Goal: Entertainment & Leisure: Consume media (video, audio)

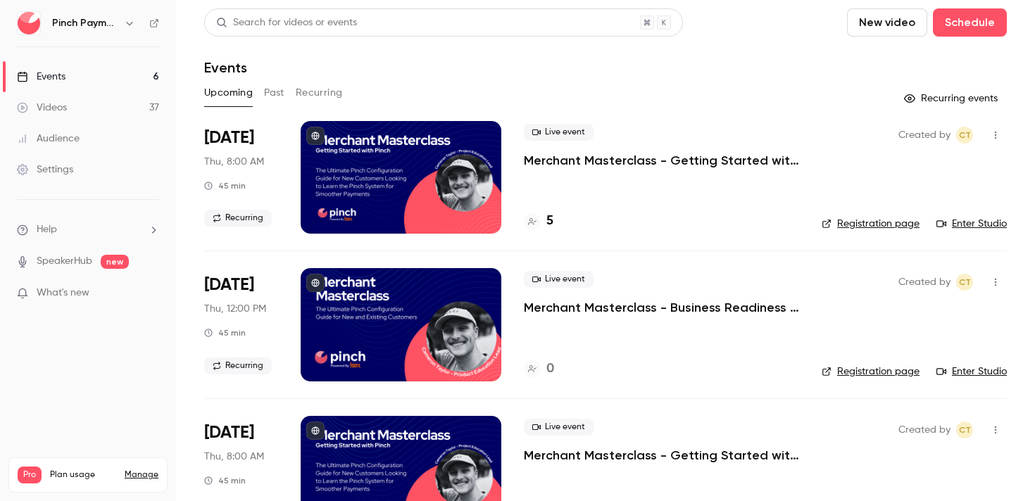
click at [884, 20] on button "New video" at bounding box center [887, 22] width 80 height 28
click at [908, 60] on div "Record" at bounding box center [938, 61] width 107 height 14
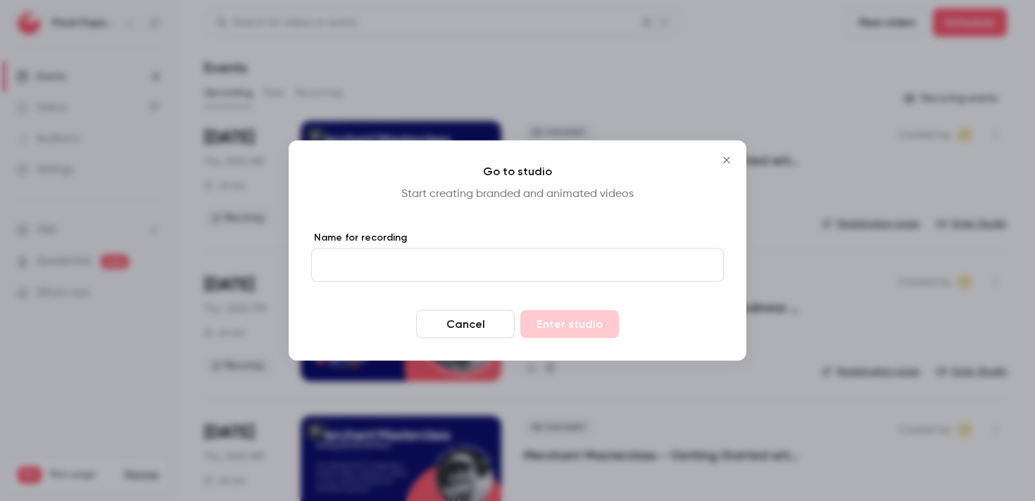
click at [396, 279] on input "Name for recording" at bounding box center [517, 265] width 412 height 34
type input "**********"
click at [568, 330] on button "Enter studio" at bounding box center [569, 324] width 99 height 28
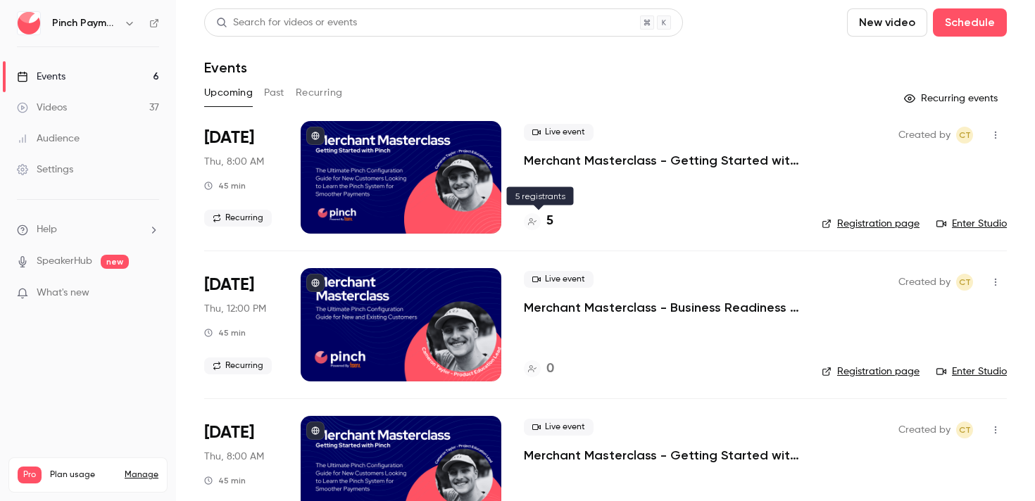
click at [544, 217] on div "5" at bounding box center [539, 221] width 30 height 19
click at [788, 68] on div "Events" at bounding box center [605, 67] width 802 height 17
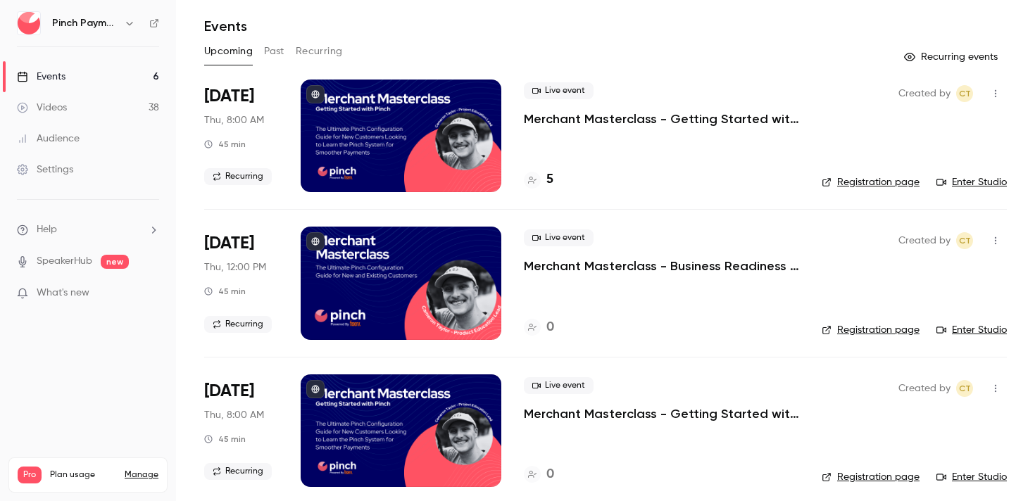
scroll to position [50, 0]
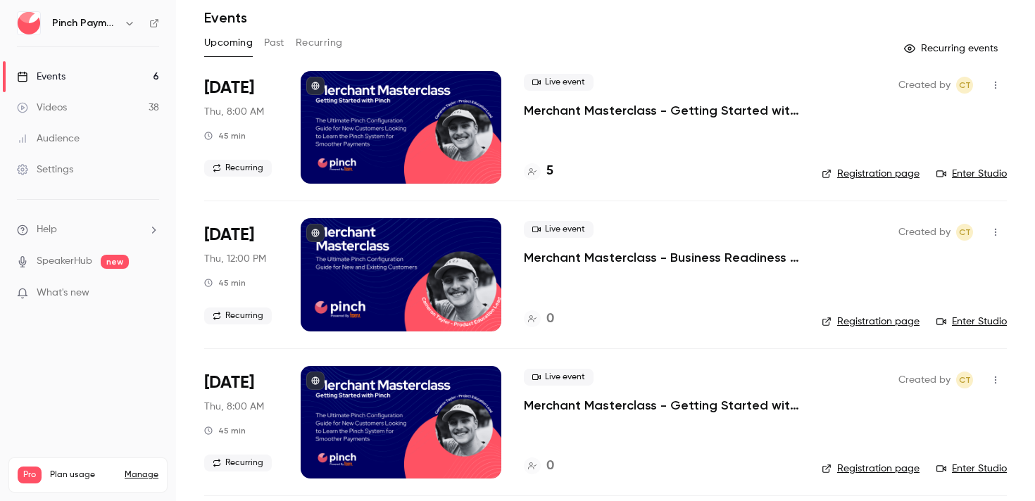
drag, startPoint x: 770, startPoint y: 49, endPoint x: 191, endPoint y: 44, distance: 579.2
click at [734, 45] on div "Upcoming Past Recurring" at bounding box center [605, 43] width 802 height 23
click at [70, 118] on link "Videos 38" at bounding box center [88, 107] width 176 height 31
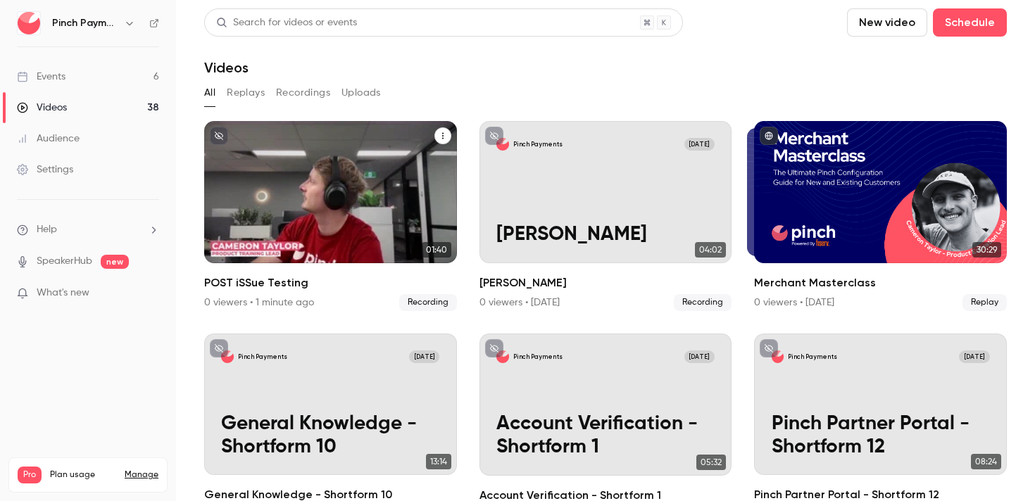
click at [351, 208] on div "Pinch Payments [DATE] POST iSSue Testing" at bounding box center [330, 192] width 253 height 142
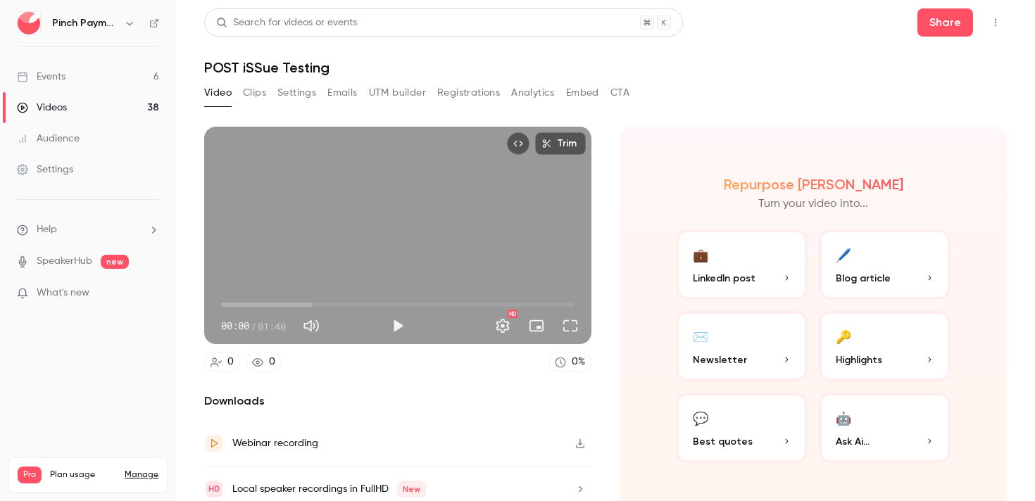
click at [394, 327] on button "Play" at bounding box center [398, 326] width 28 height 28
drag, startPoint x: 231, startPoint y: 302, endPoint x: 244, endPoint y: 303, distance: 12.7
click at [231, 302] on span "00:00" at bounding box center [397, 304] width 353 height 23
drag, startPoint x: 252, startPoint y: 303, endPoint x: 277, endPoint y: 303, distance: 24.6
click at [251, 303] on span "00:08" at bounding box center [397, 304] width 353 height 23
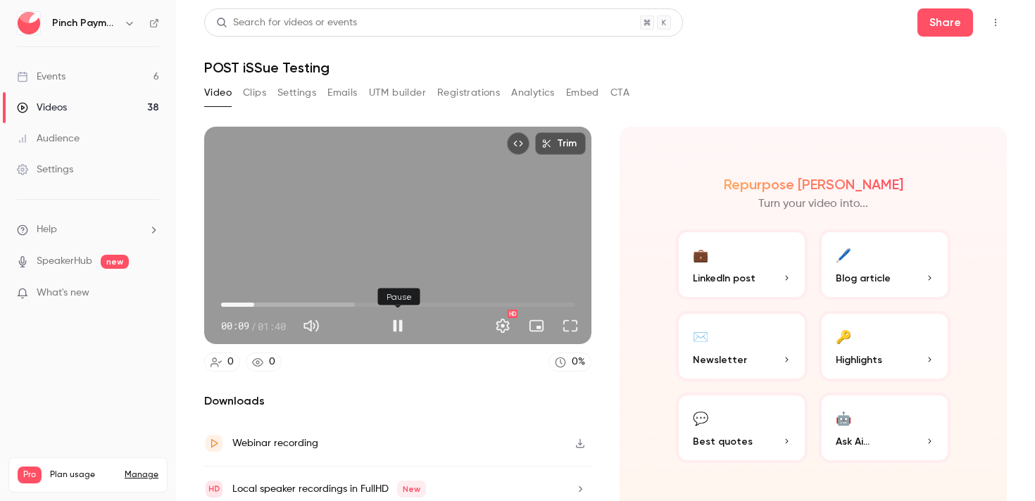
click at [400, 327] on button "Pause" at bounding box center [398, 326] width 28 height 28
type input "***"
click at [773, 95] on div "Video Clips Settings Emails UTM builder Registrations Analytics Embed CTA" at bounding box center [605, 96] width 802 height 28
